Goal: Information Seeking & Learning: Learn about a topic

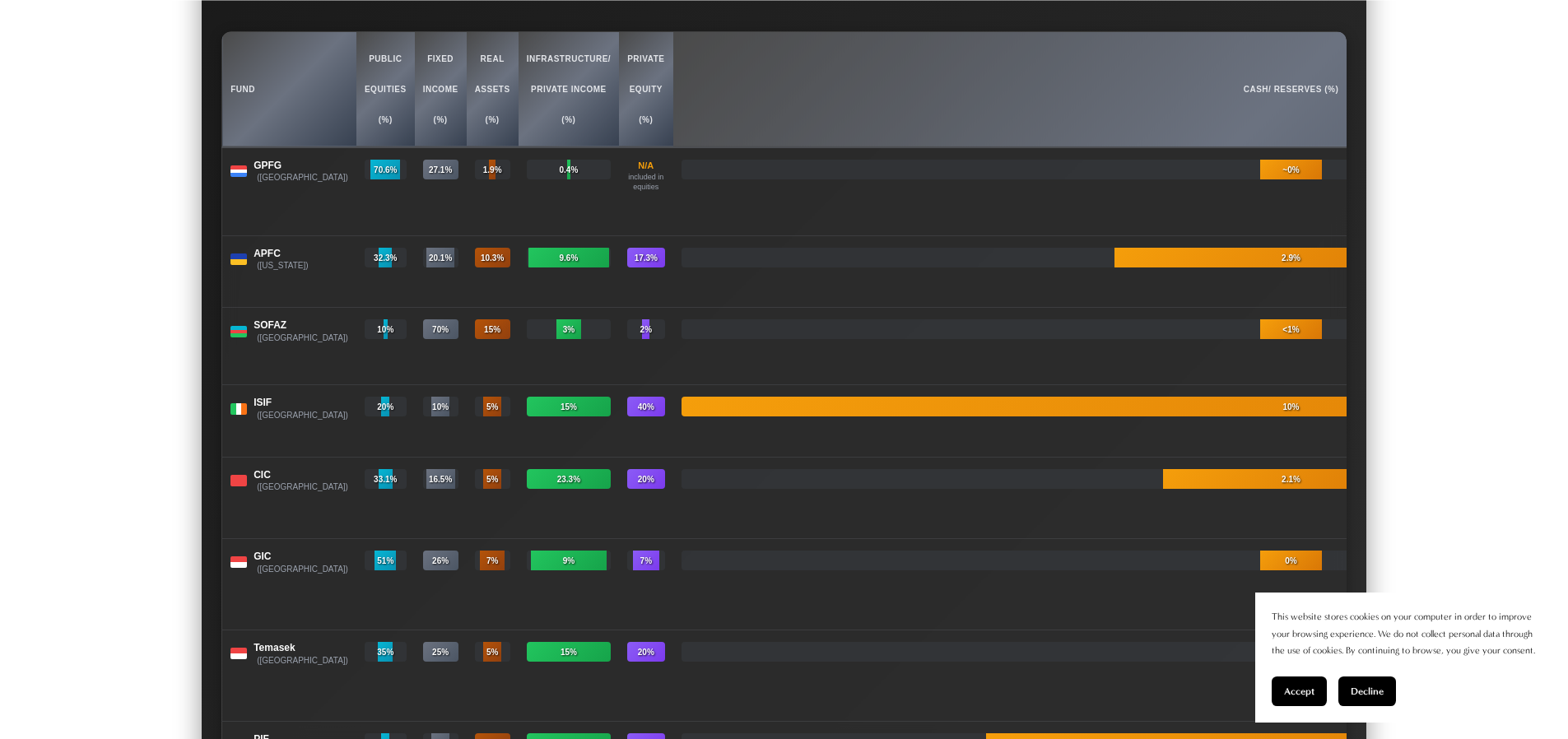
scroll to position [18736, 0]
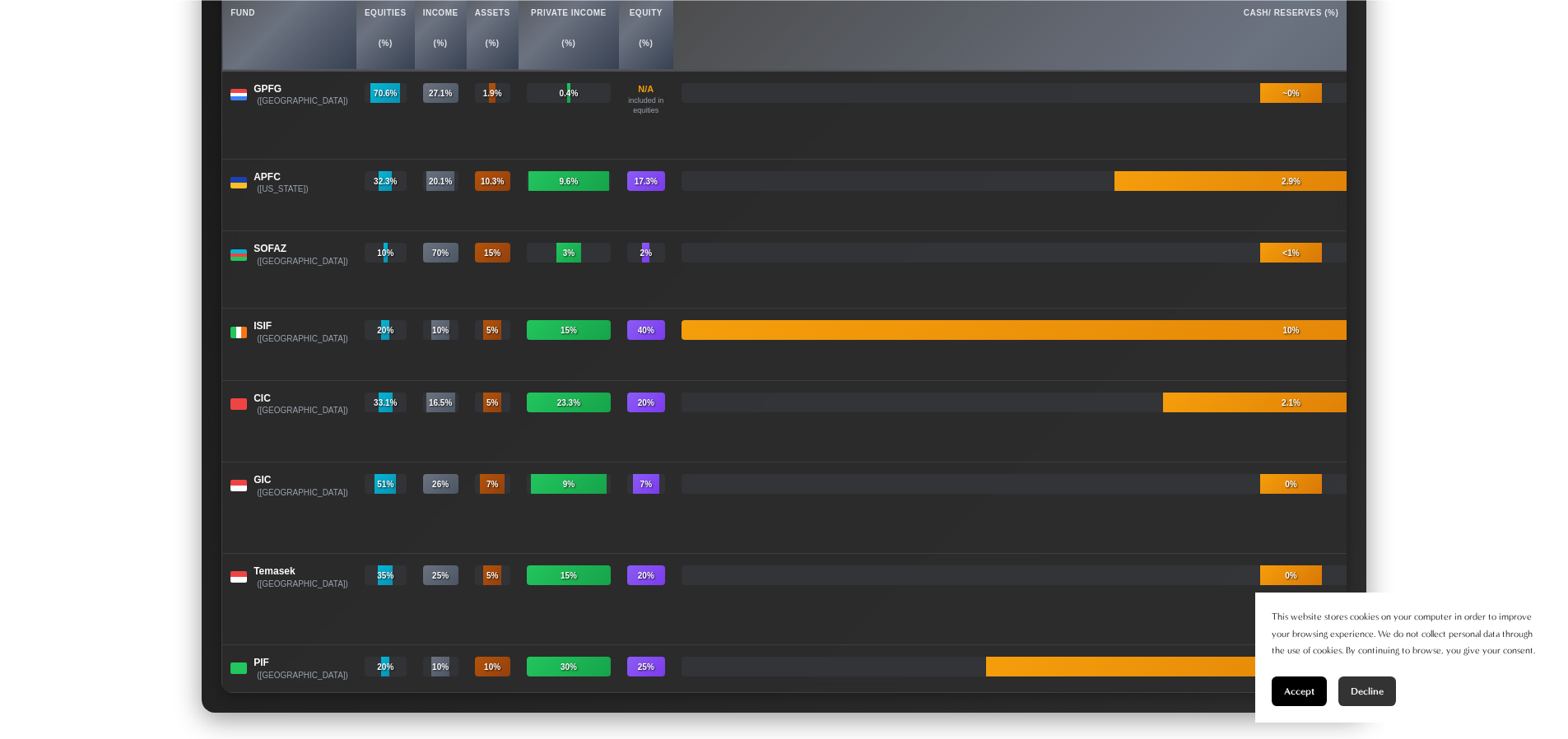
click at [1371, 697] on button "Decline" at bounding box center [1367, 691] width 57 height 30
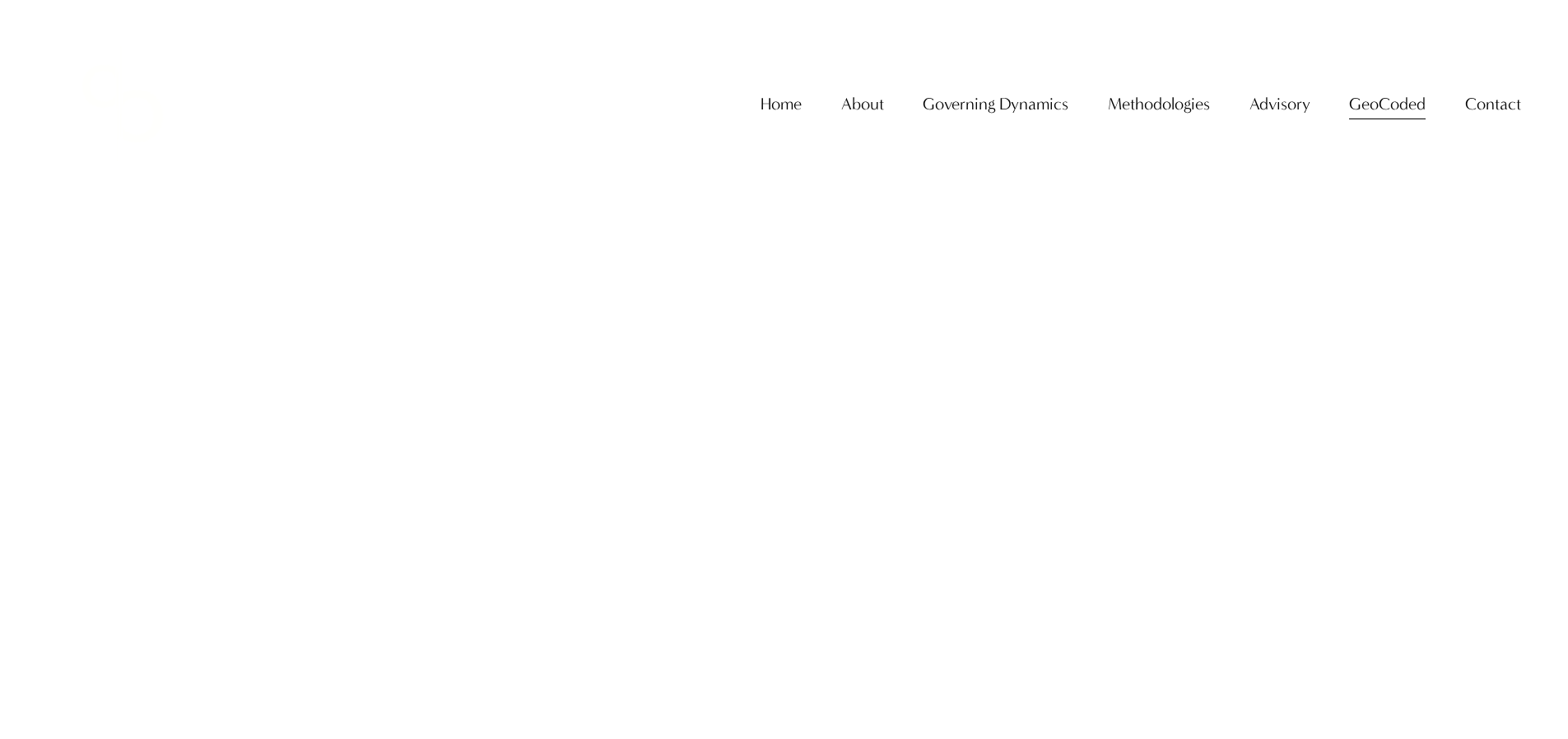
scroll to position [18736, 0]
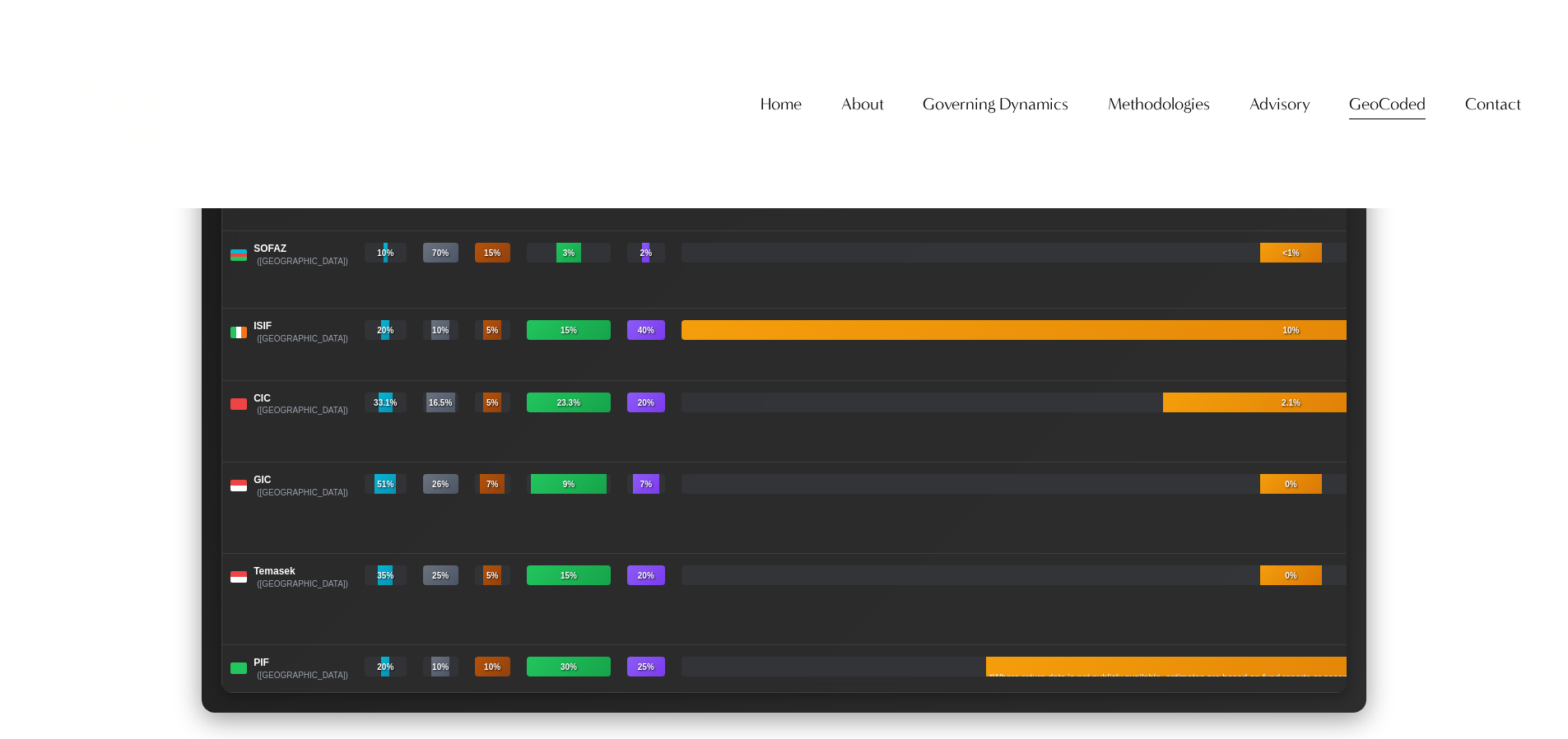
click at [1361, 121] on link "GeoCoded" at bounding box center [1387, 104] width 76 height 34
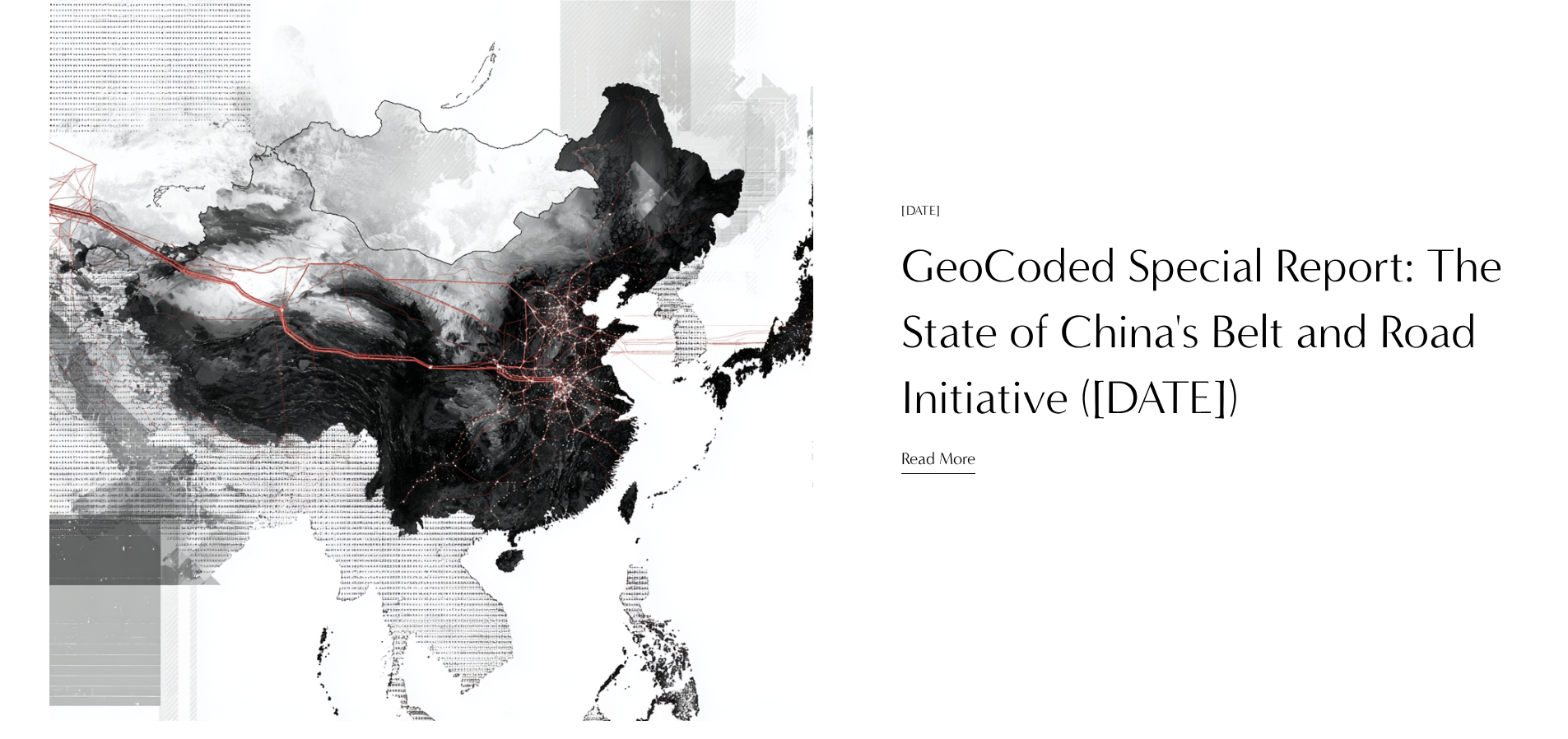
scroll to position [1214, 0]
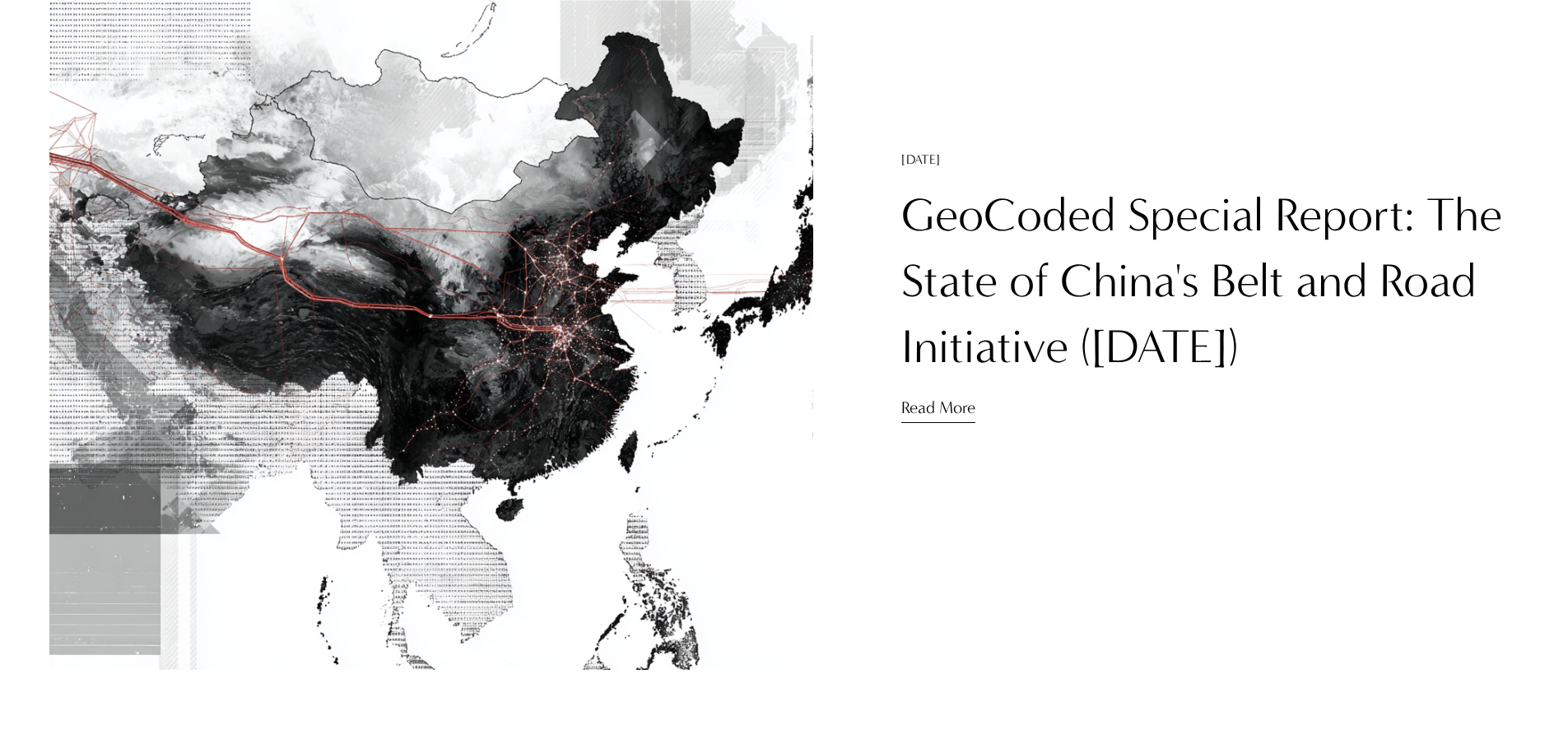
click at [1132, 269] on link "GeoCoded Special Report: The State of China's Belt and Road Initiative ([DATE])" at bounding box center [1202, 280] width 601 height 187
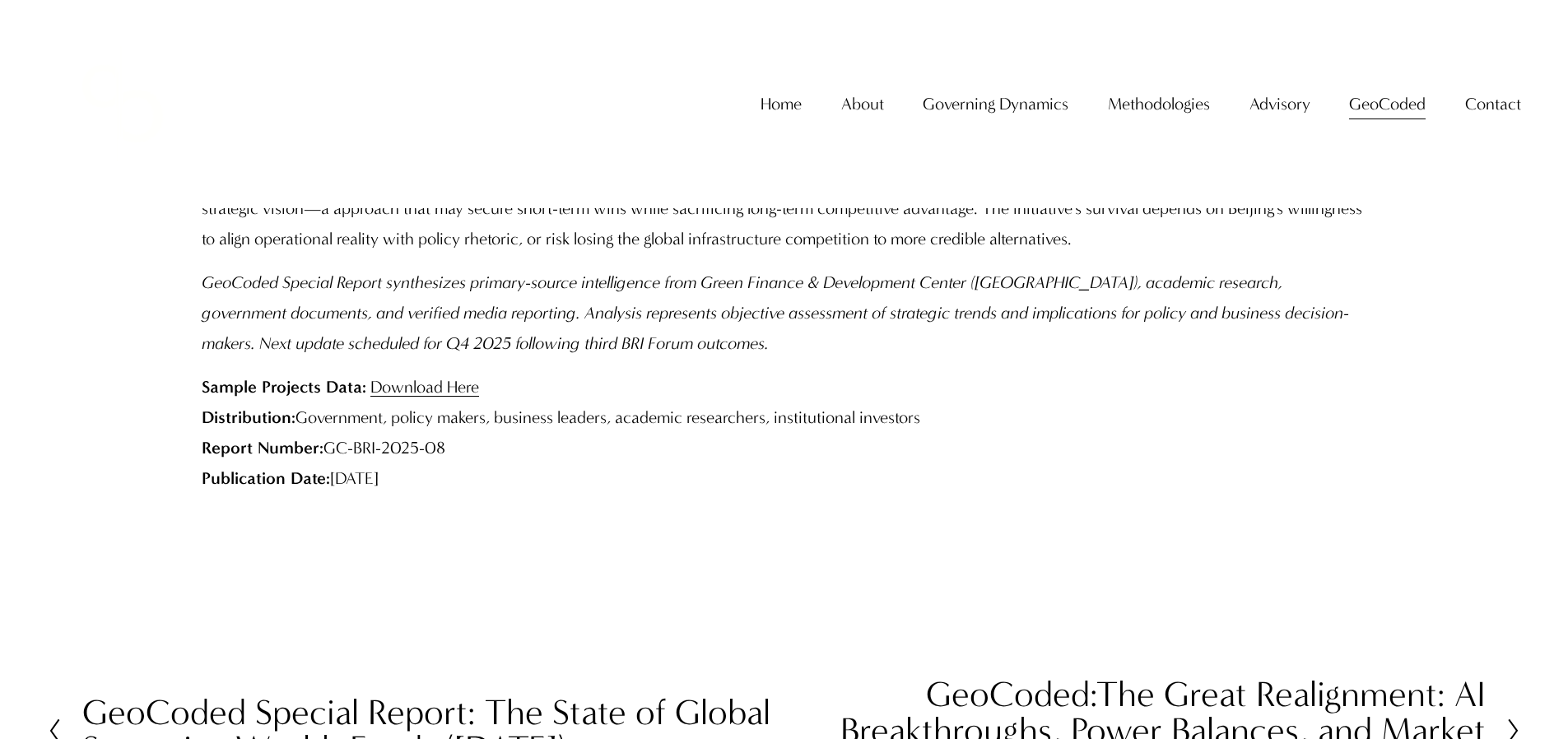
scroll to position [7896, 0]
drag, startPoint x: 961, startPoint y: 442, endPoint x: 300, endPoint y: 434, distance: 661.0
click at [300, 434] on p "Sample Projects Data: Download Here Distribution: Government, policy makers, bu…" at bounding box center [784, 433] width 1165 height 122
copy p "Government, policy makers, business leaders, academic researchers, institutiona…"
